Goal: Complete application form

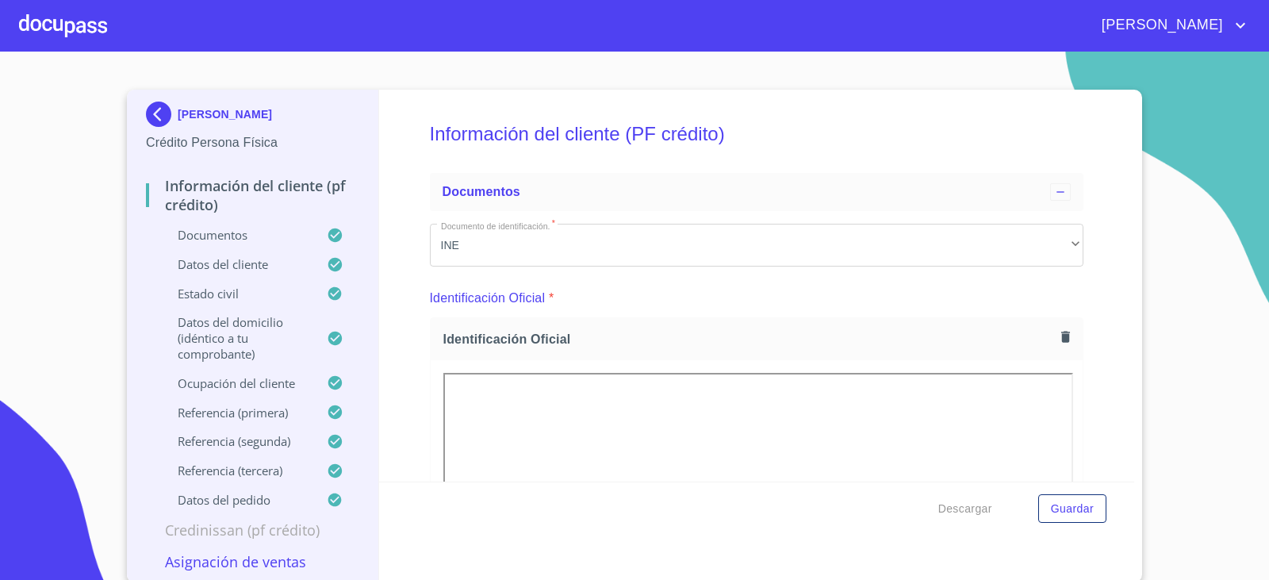
click at [62, 26] on div at bounding box center [63, 25] width 88 height 51
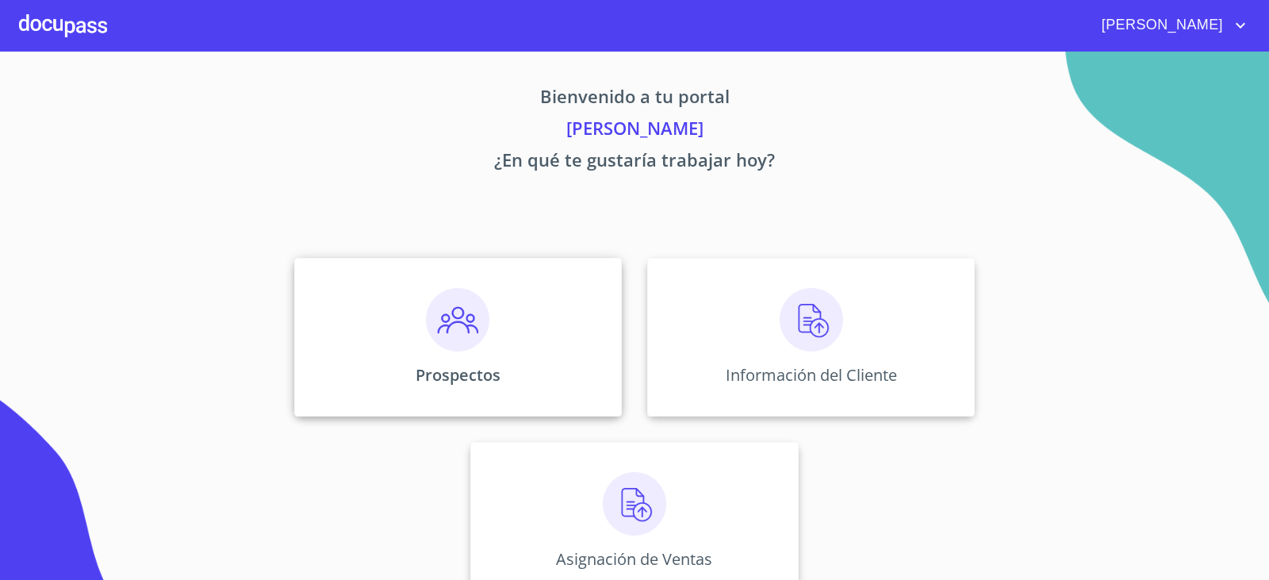
click at [435, 313] on img at bounding box center [457, 319] width 63 height 63
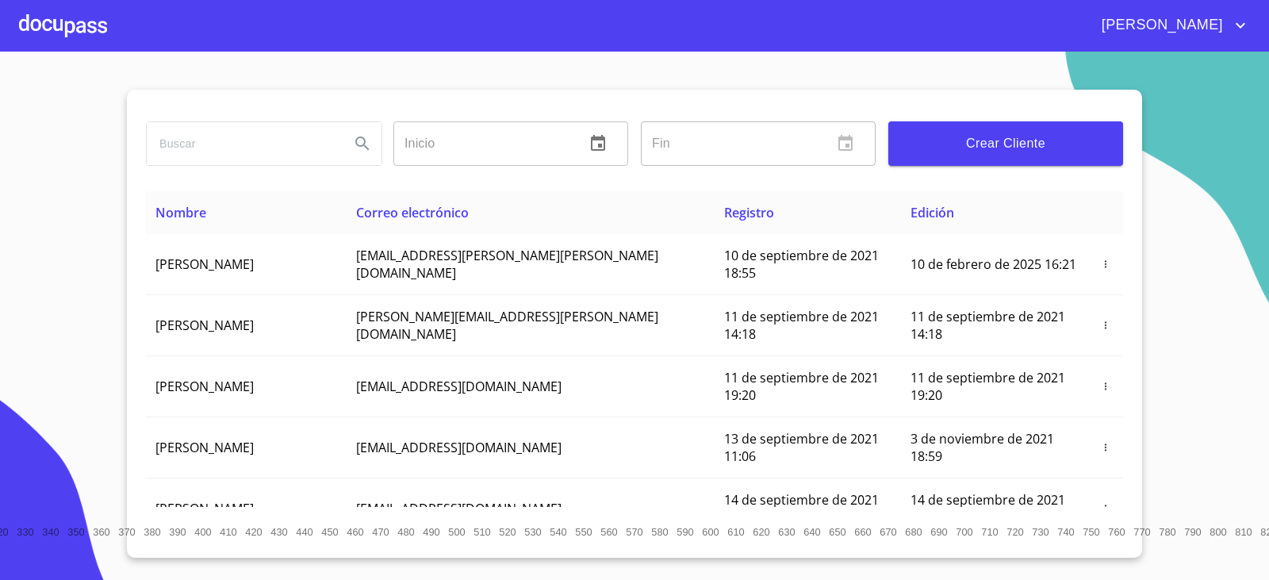
click at [198, 139] on input "search" at bounding box center [242, 143] width 190 height 43
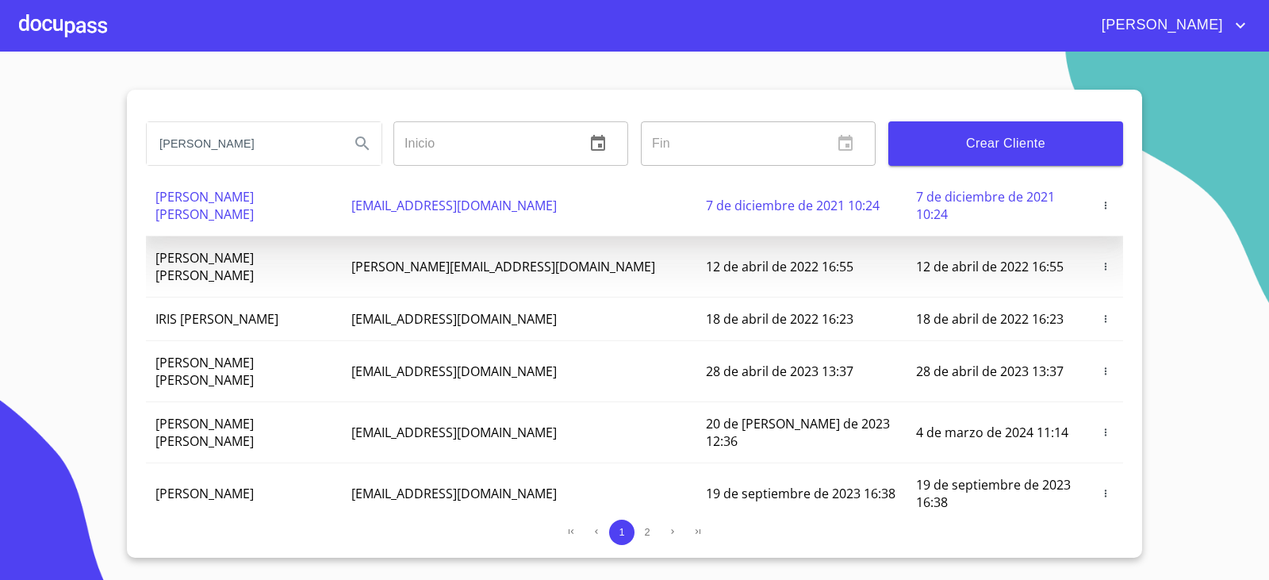
scroll to position [189, 0]
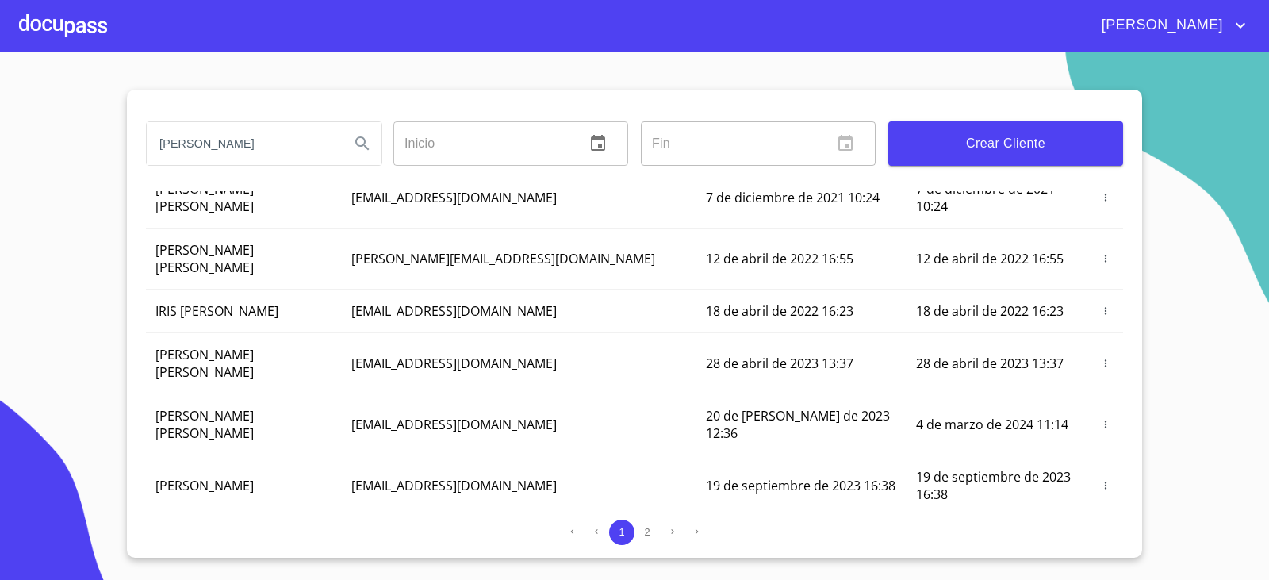
click at [221, 146] on input "[PERSON_NAME]" at bounding box center [242, 143] width 190 height 43
type input "[PERSON_NAME]"
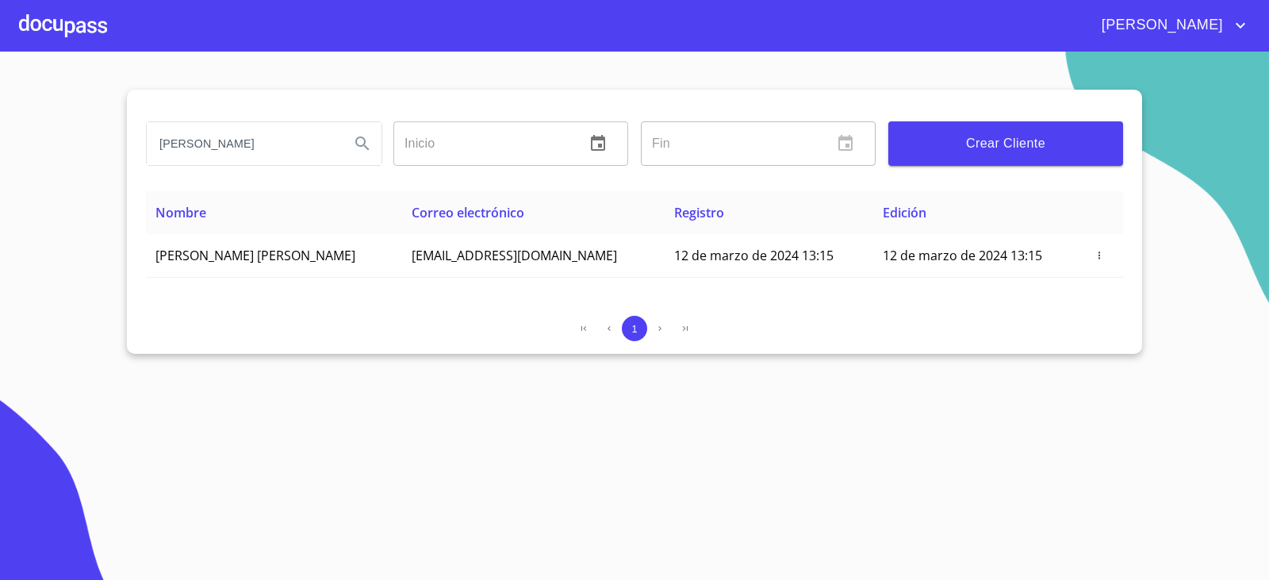
scroll to position [0, 0]
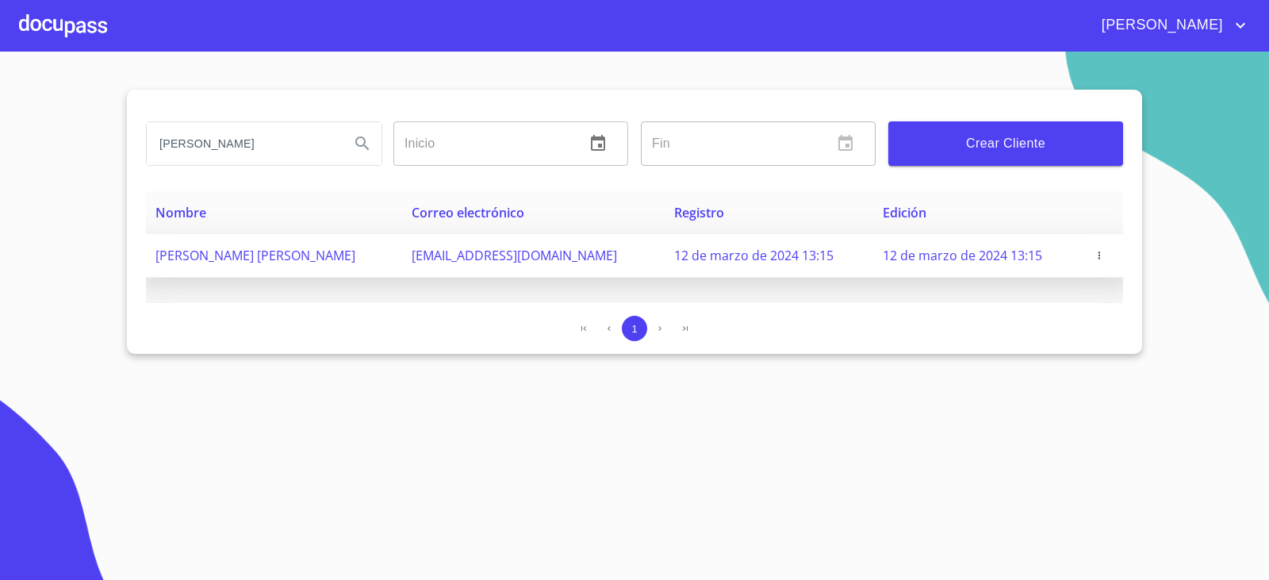
click at [1086, 247] on td at bounding box center [1102, 256] width 41 height 44
click at [1094, 255] on icon "button" at bounding box center [1099, 255] width 11 height 11
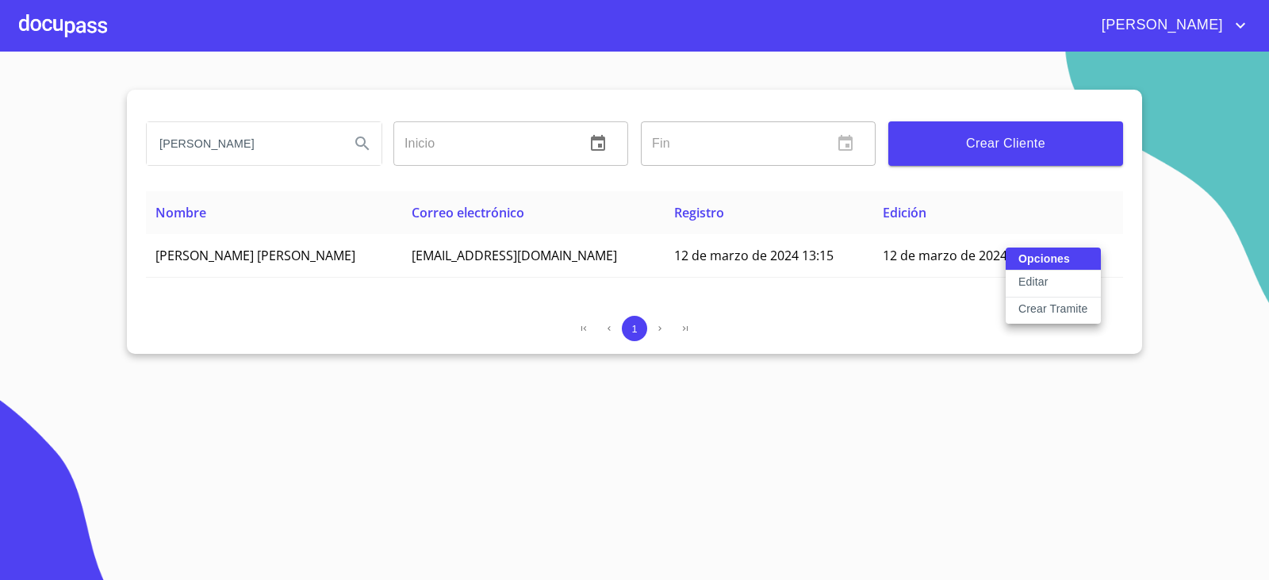
click at [1058, 310] on p "Crear Tramite" at bounding box center [1054, 309] width 70 height 16
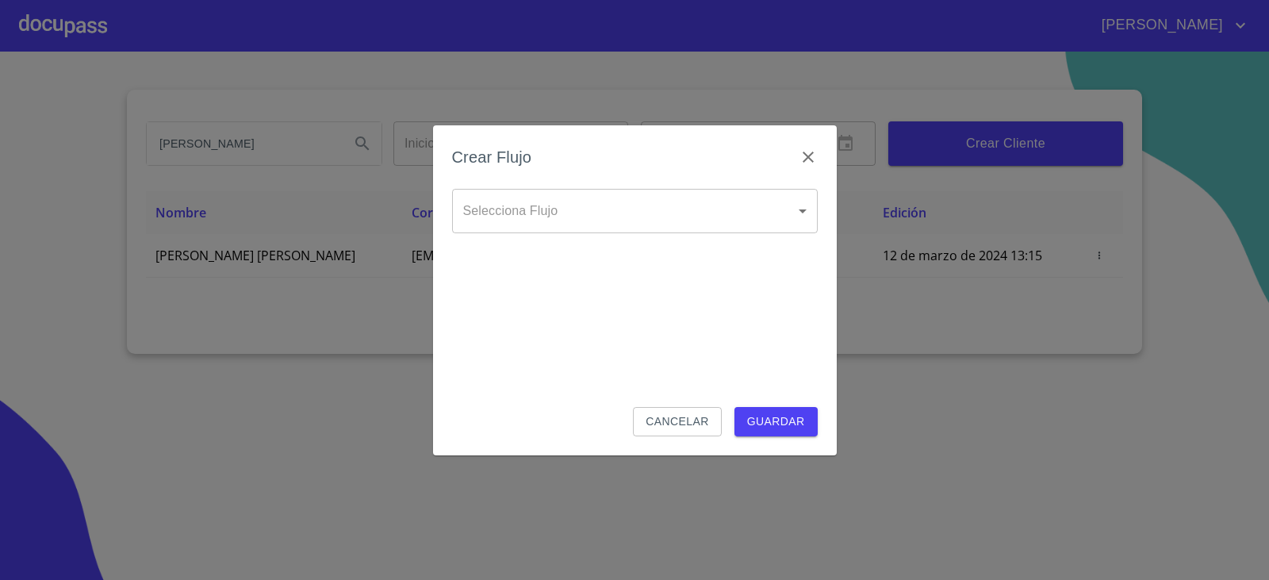
click at [685, 220] on body "[PERSON_NAME] ​ Fin ​ Crear Cliente Nombre Correo electrónico Registro Edición …" at bounding box center [634, 290] width 1269 height 580
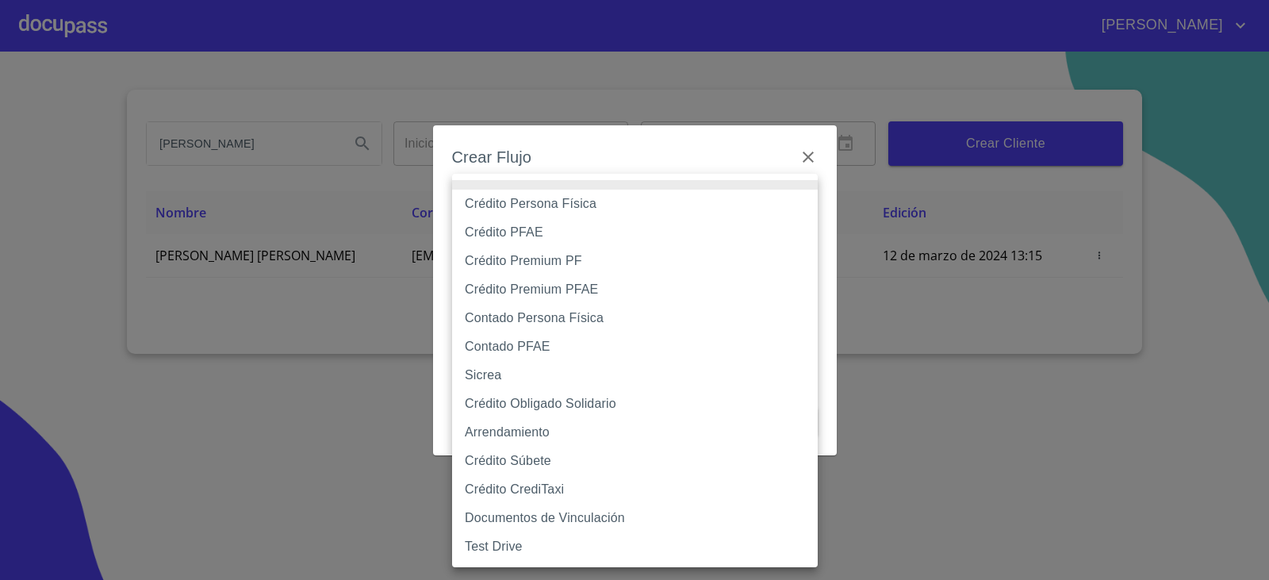
click at [582, 207] on li "Crédito Persona Física" at bounding box center [635, 204] width 366 height 29
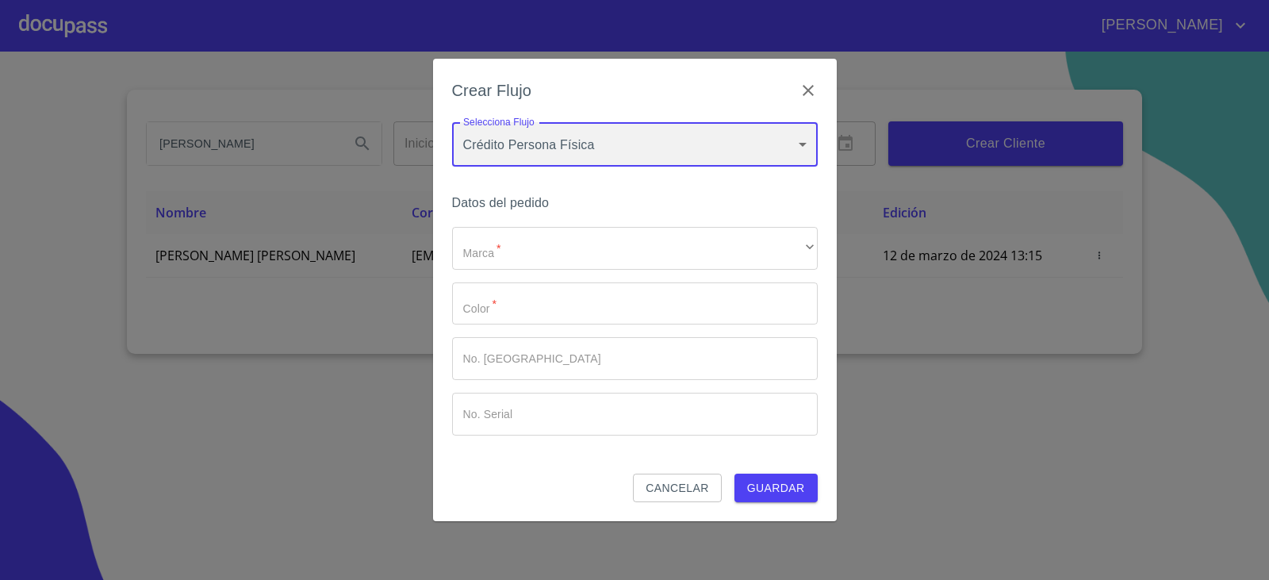
type input "6009fb3c7d1714eb8809aa97"
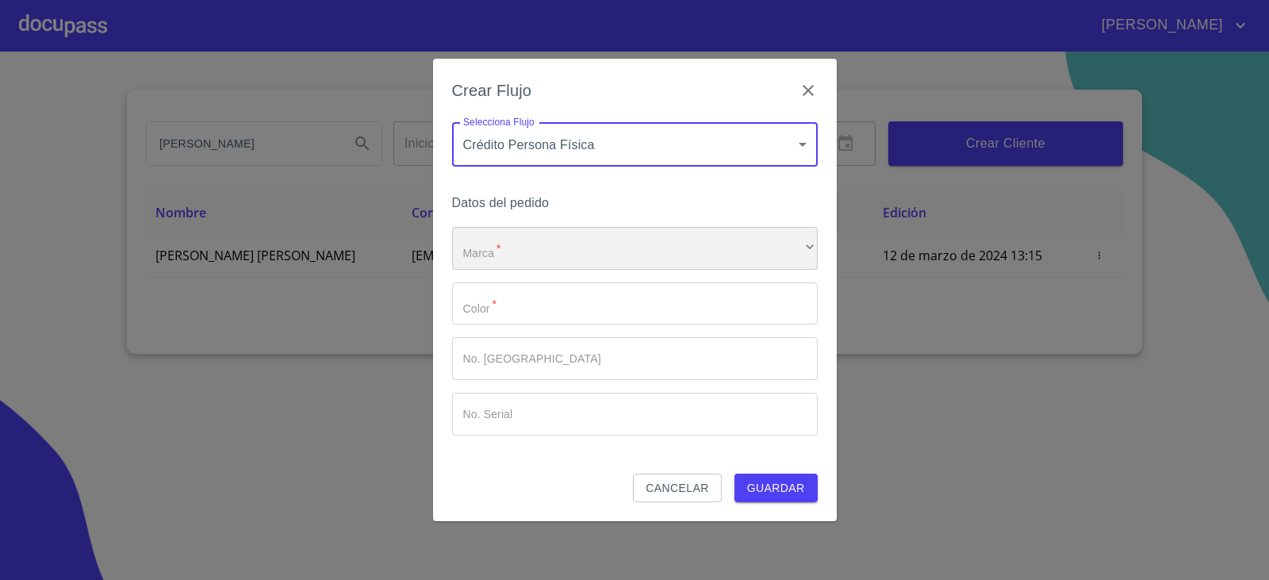
click at [551, 245] on div "​" at bounding box center [635, 248] width 366 height 43
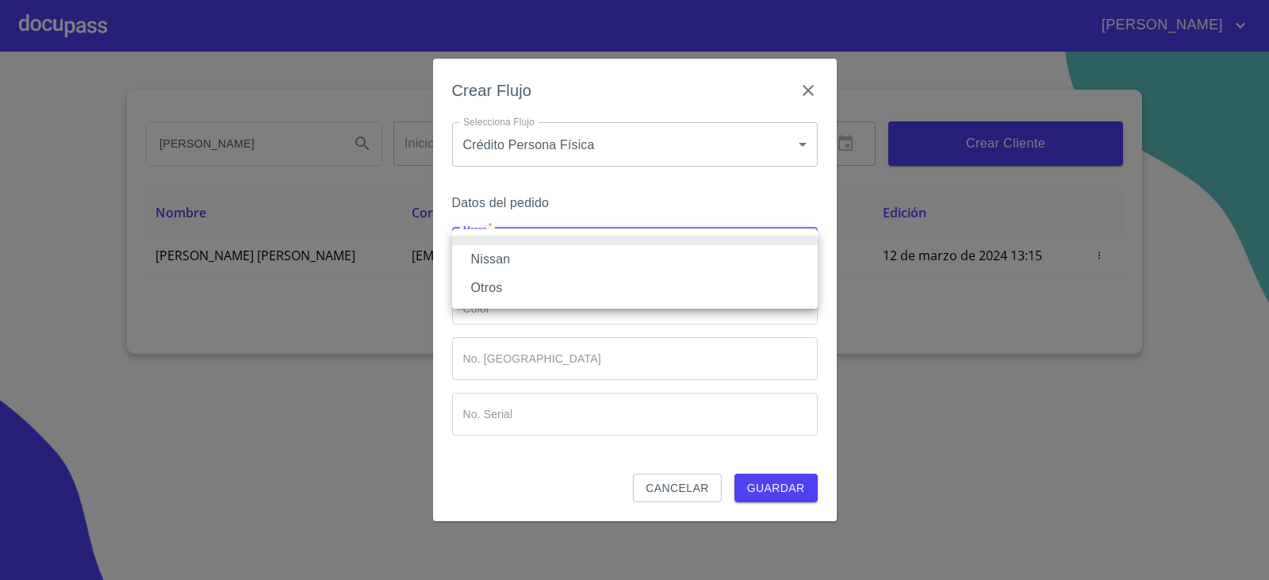
click at [543, 255] on li "Nissan" at bounding box center [635, 259] width 366 height 29
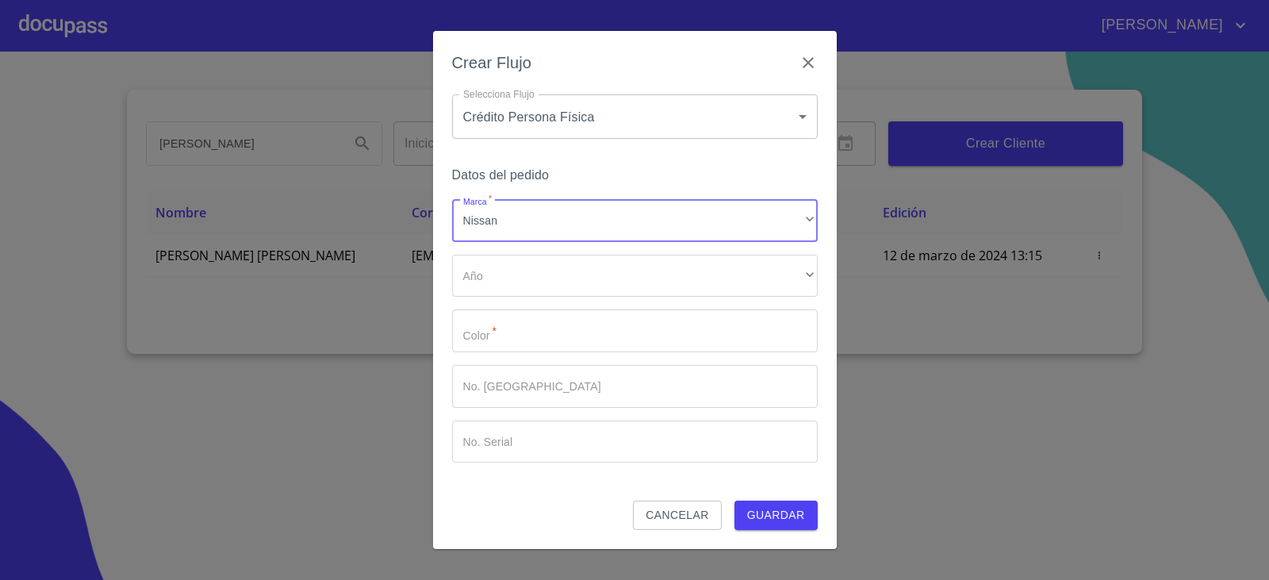
click at [540, 299] on div "Marca   * Nissan ​ Año ​ ​ Color   * ​ No. Pedido ​ No. Serial ​" at bounding box center [635, 330] width 366 height 263
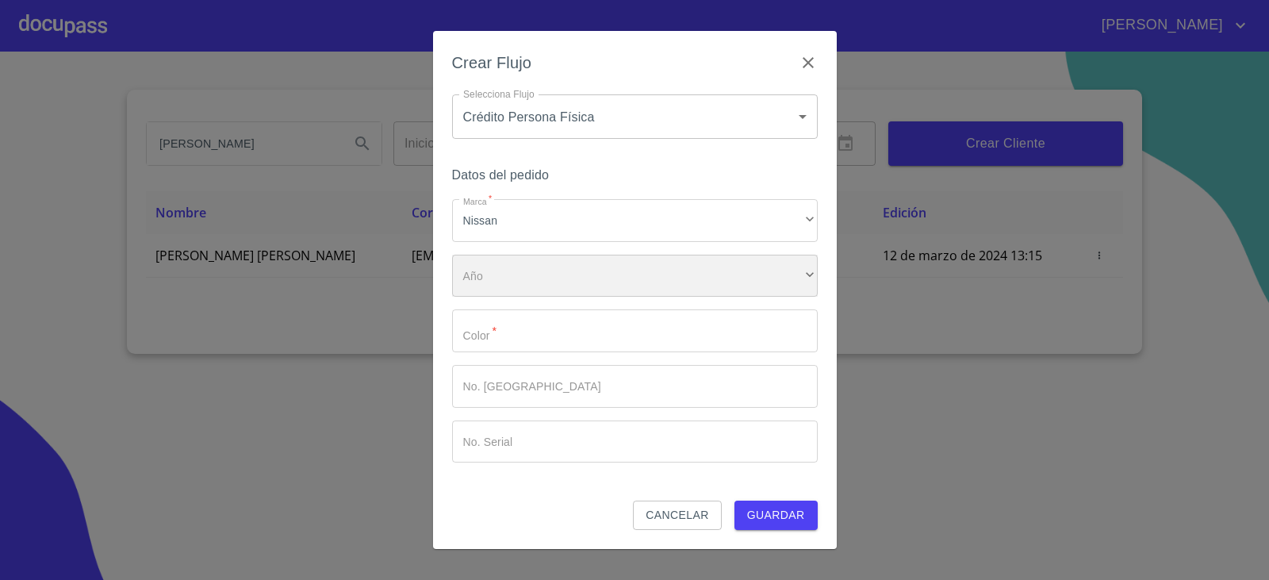
click at [537, 281] on div "​" at bounding box center [635, 276] width 366 height 43
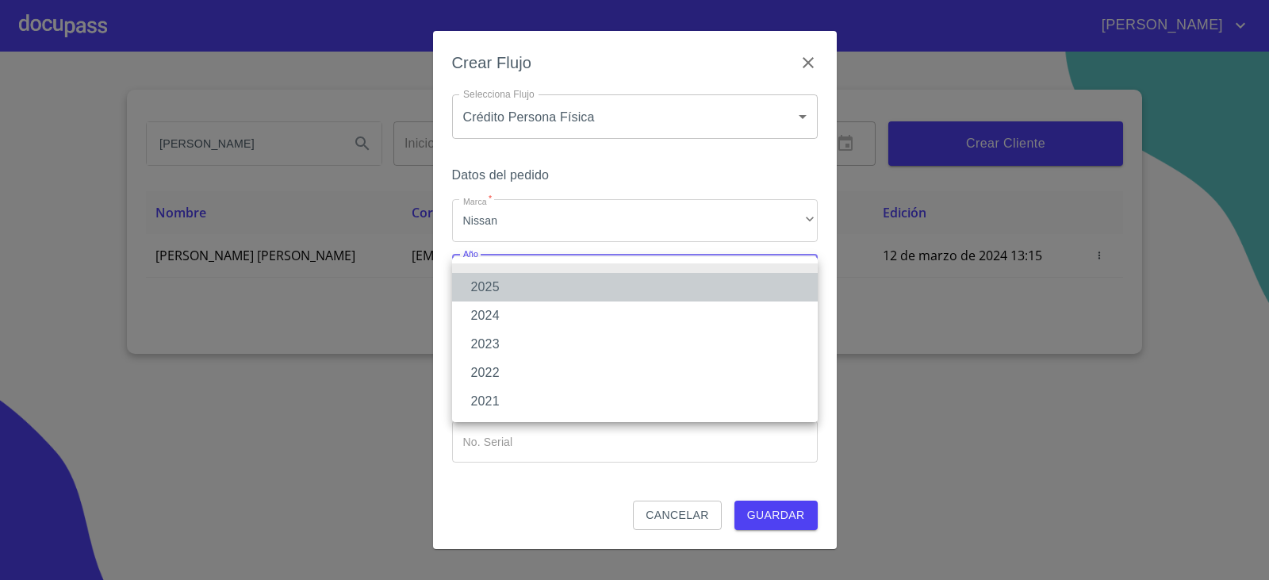
click at [502, 286] on li "2025" at bounding box center [635, 287] width 366 height 29
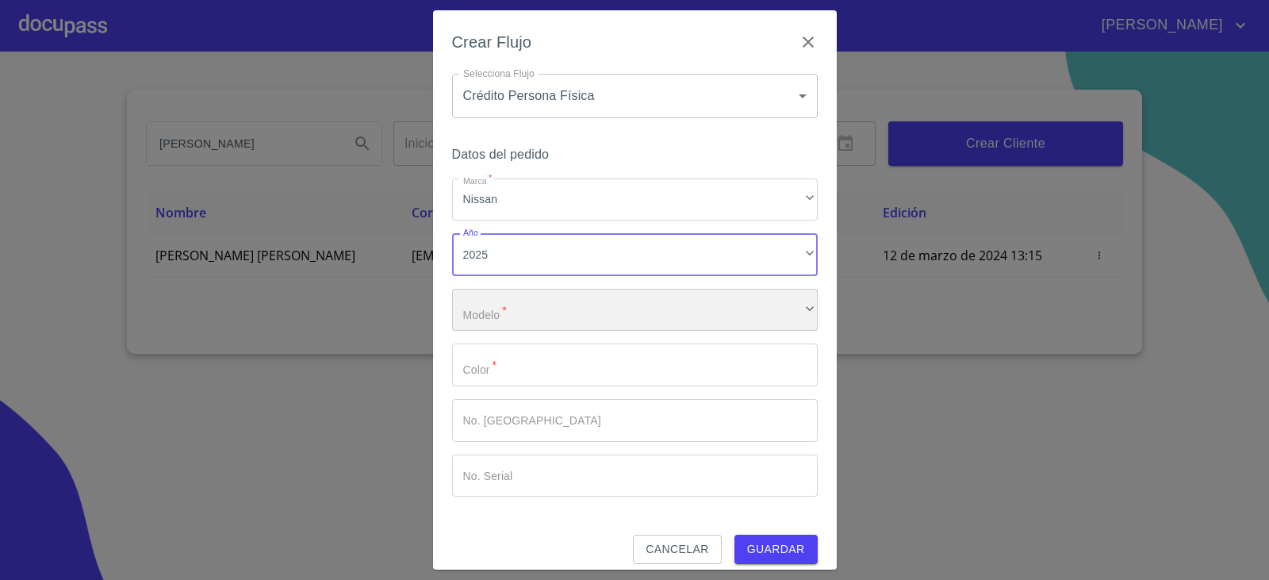
click at [515, 313] on div "​" at bounding box center [635, 310] width 366 height 43
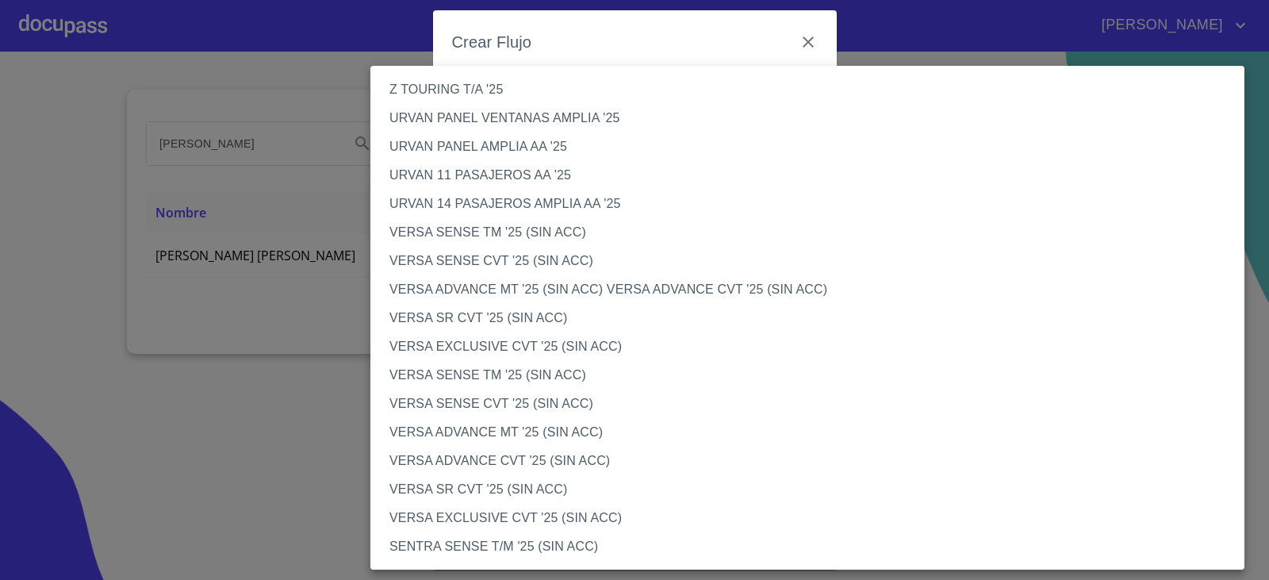
scroll to position [476, 0]
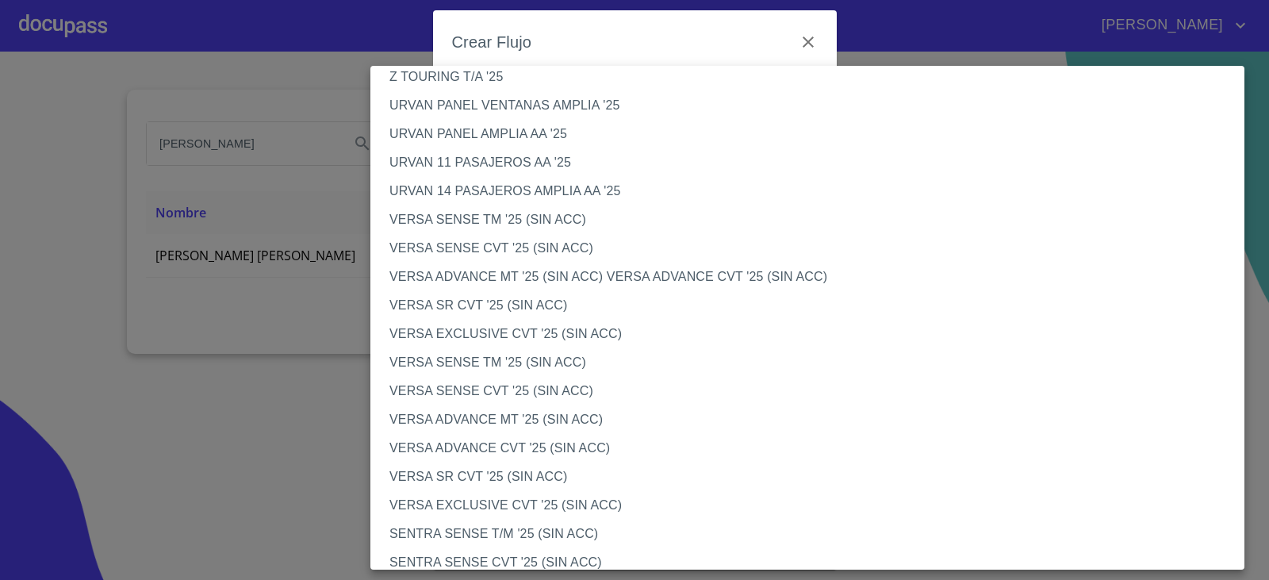
click at [446, 371] on li "VERSA SENSE TM '25 (SIN ACC)" at bounding box center [814, 362] width 886 height 29
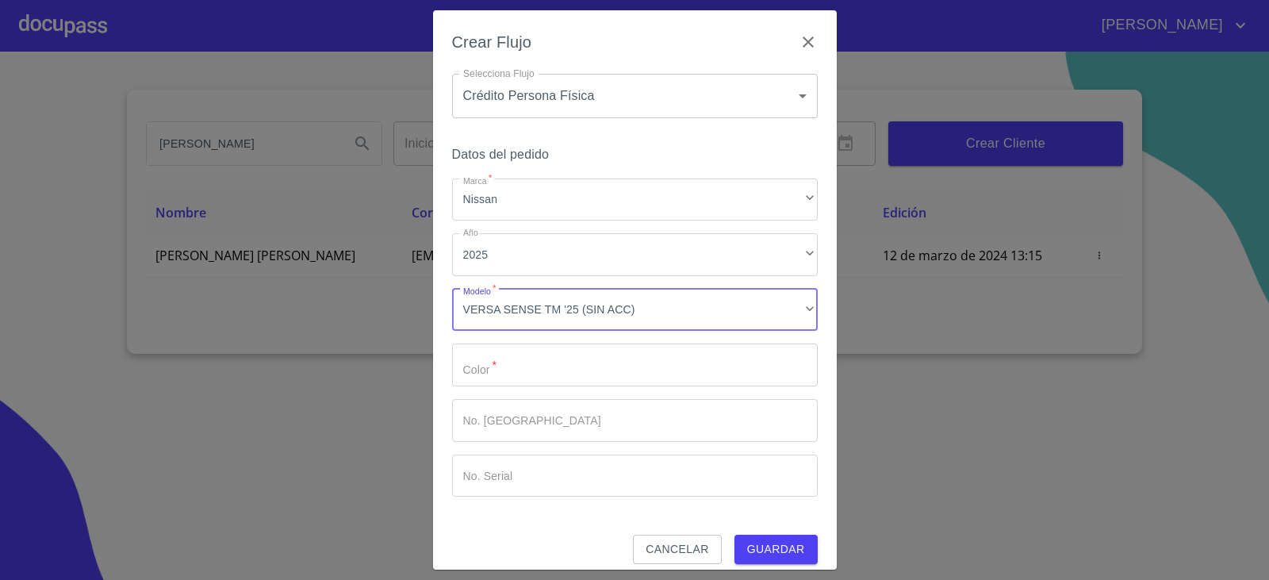
click at [480, 375] on input "Marca   *" at bounding box center [635, 365] width 366 height 43
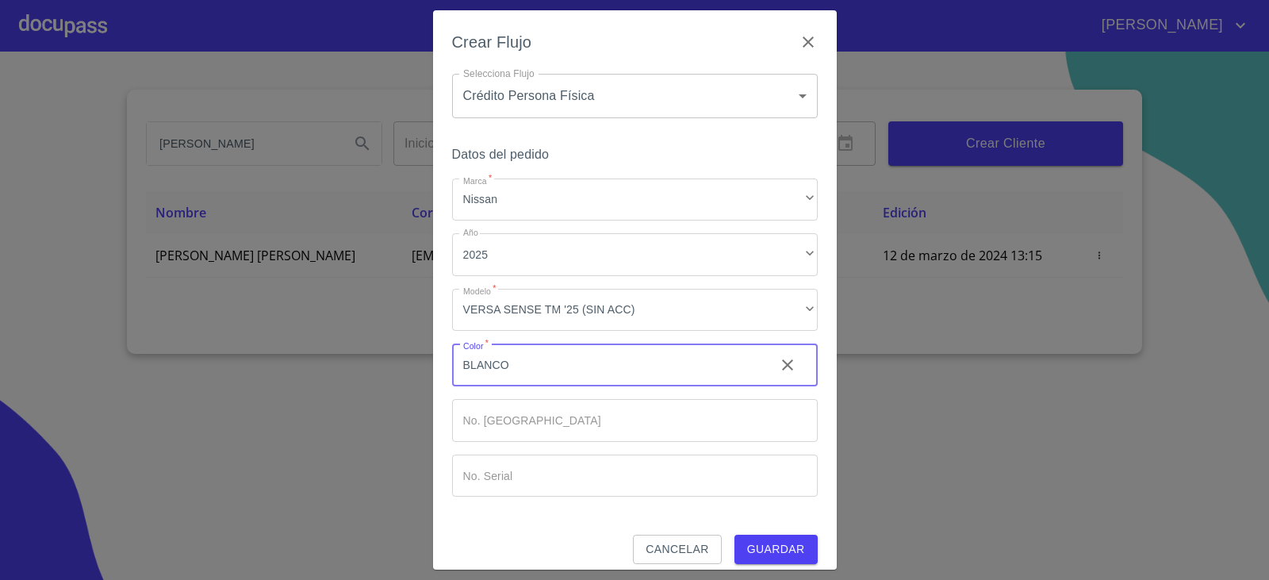
type input "BLANCO"
click at [783, 549] on span "Guardar" at bounding box center [776, 550] width 58 height 20
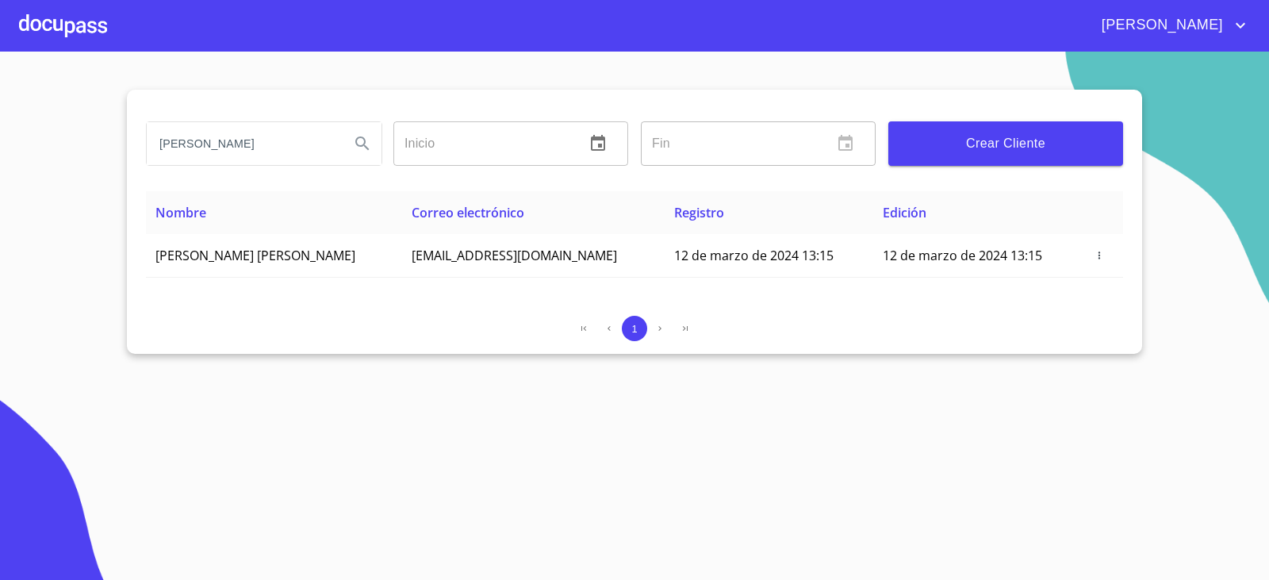
click at [60, 21] on div at bounding box center [63, 25] width 88 height 51
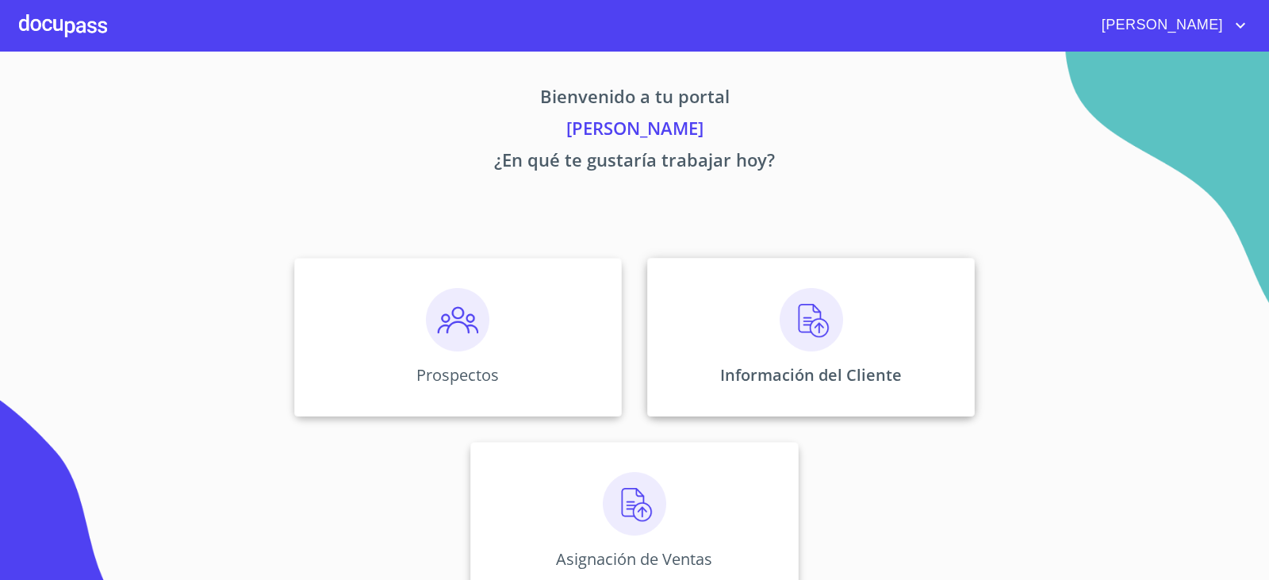
click at [802, 319] on img at bounding box center [811, 319] width 63 height 63
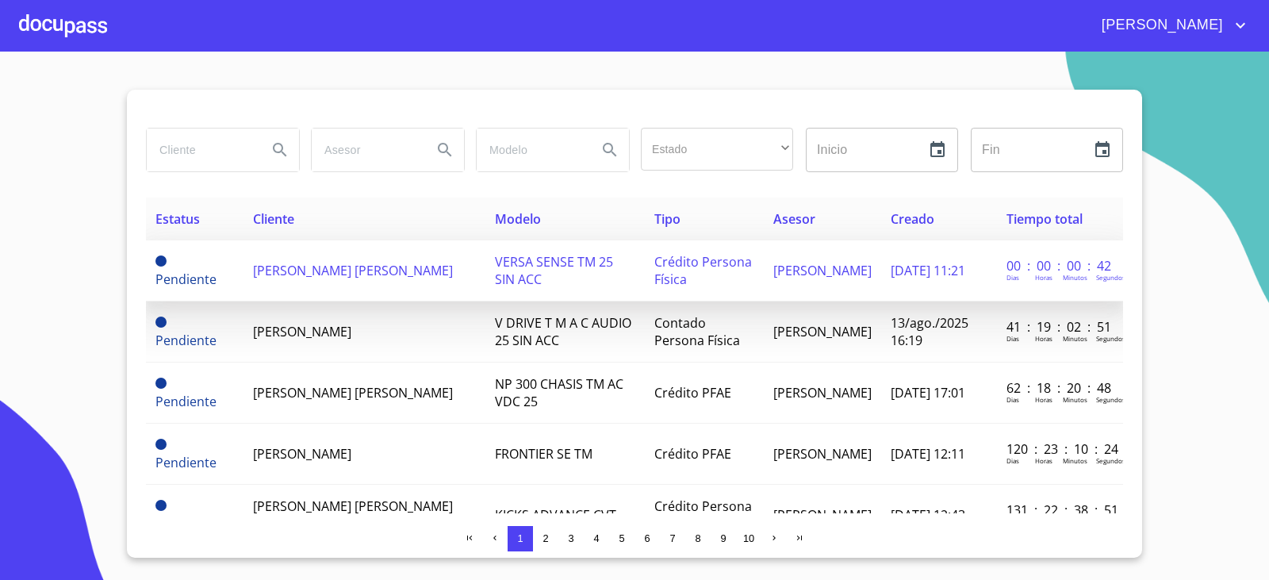
click at [303, 265] on span "[PERSON_NAME] [PERSON_NAME]" at bounding box center [353, 270] width 200 height 17
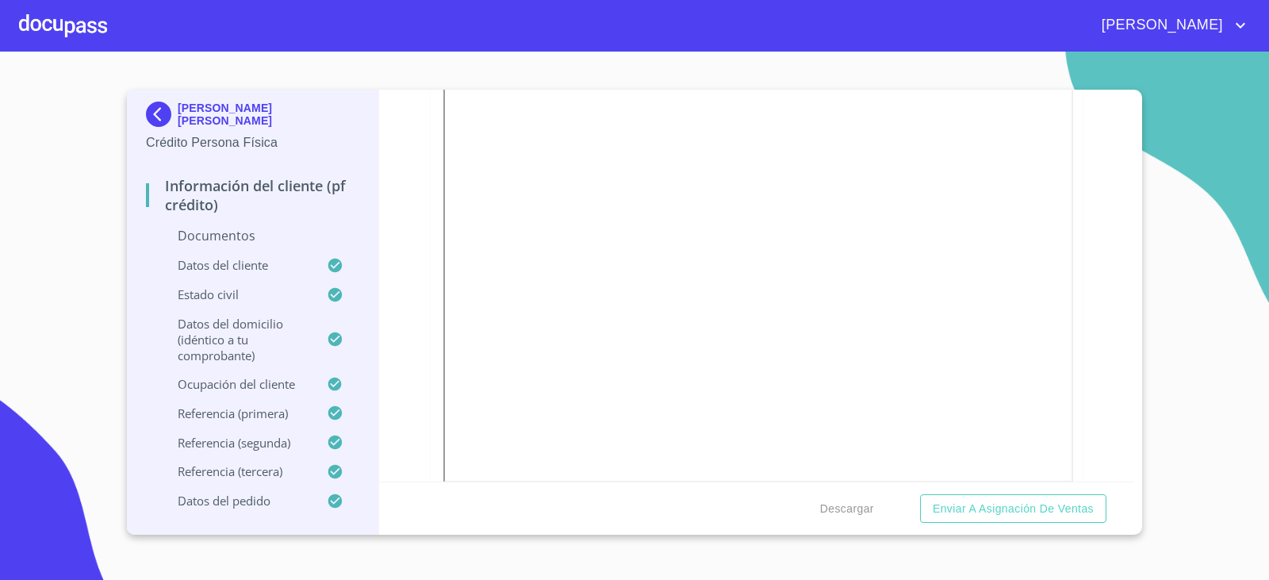
scroll to position [555, 0]
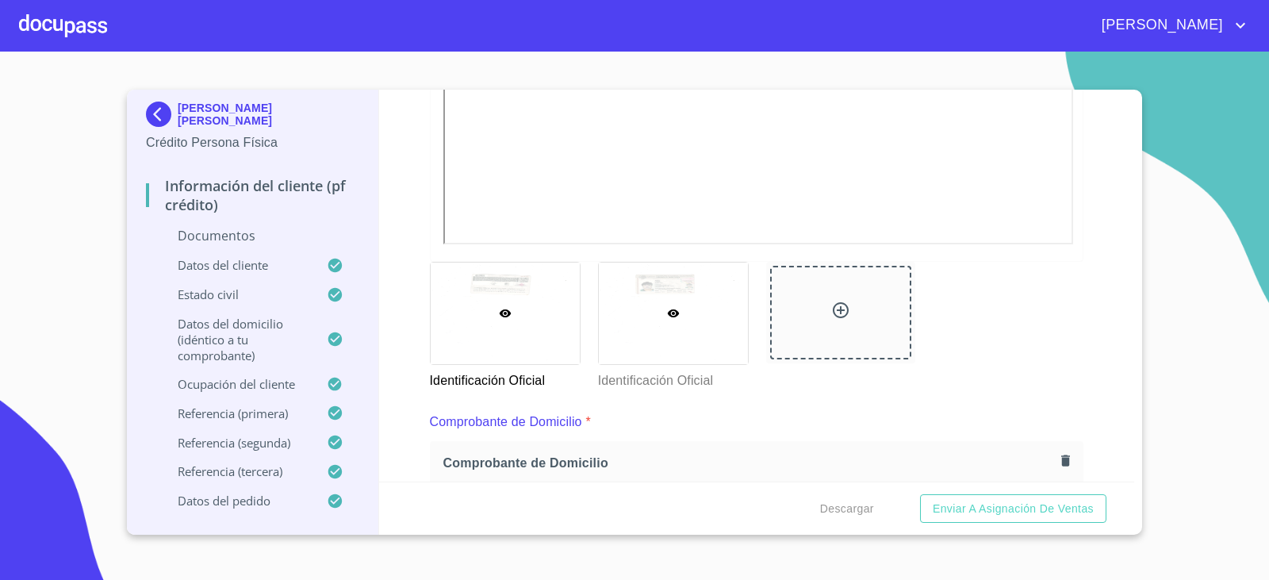
click at [654, 282] on div at bounding box center [673, 314] width 149 height 102
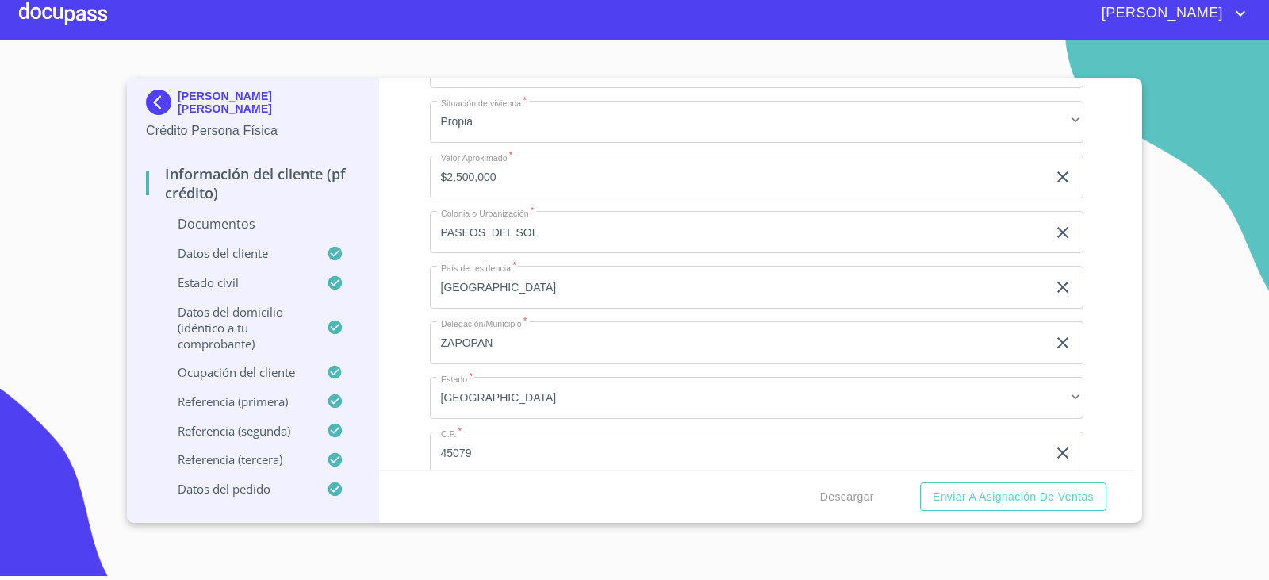
scroll to position [4871, 0]
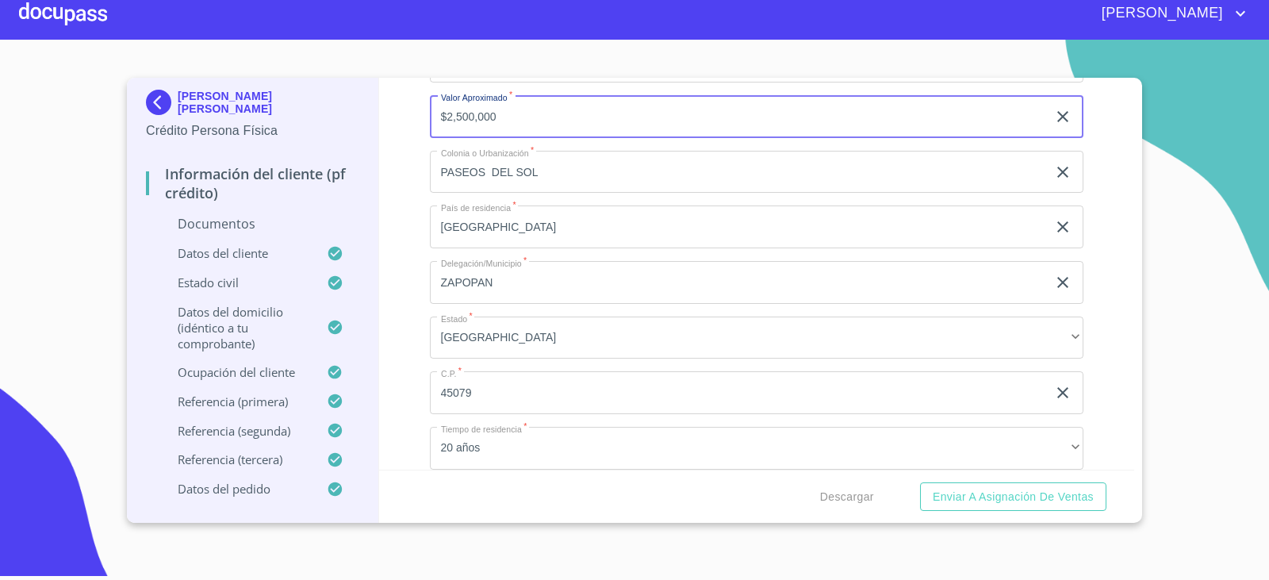
click at [607, 118] on input "$2,500,000" at bounding box center [739, 116] width 618 height 43
type input "$3,000,000"
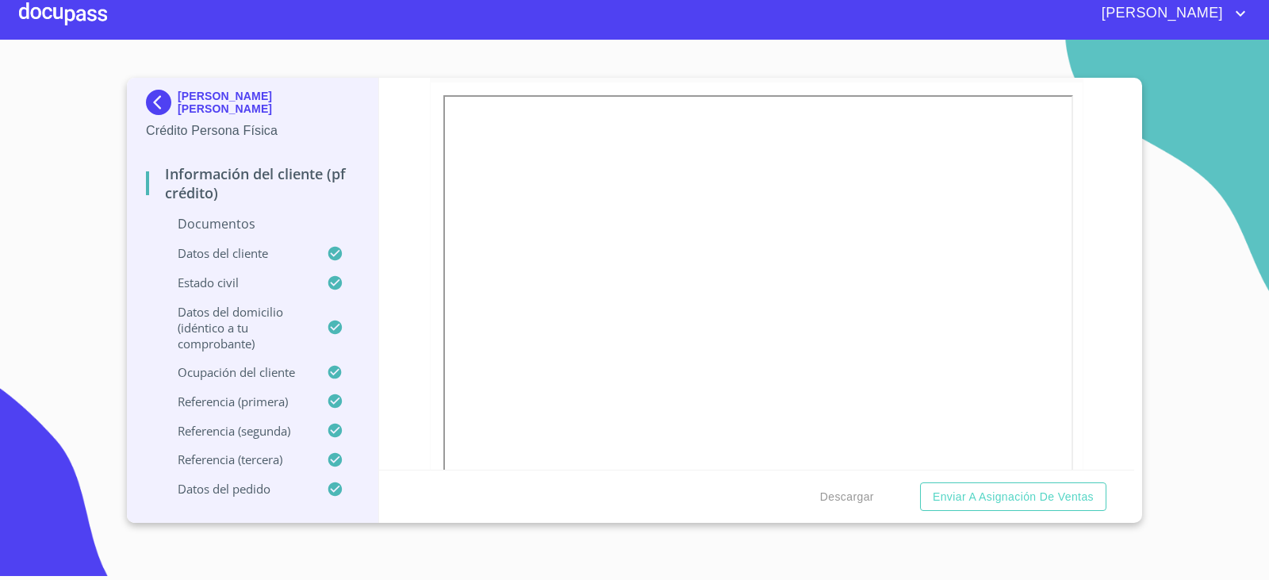
scroll to position [0, 0]
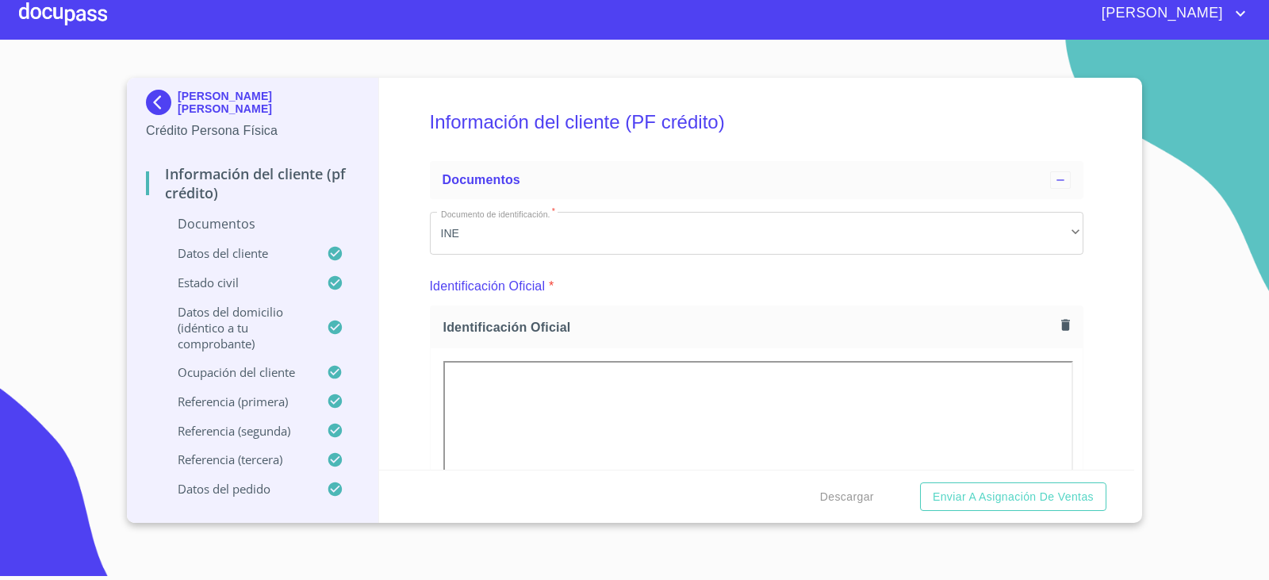
click at [48, 12] on div at bounding box center [63, 13] width 88 height 51
